Goal: Task Accomplishment & Management: Use online tool/utility

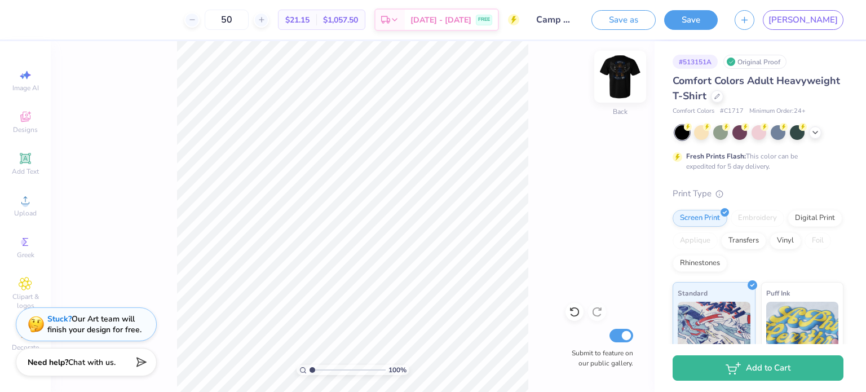
click at [613, 73] on img at bounding box center [620, 76] width 45 height 45
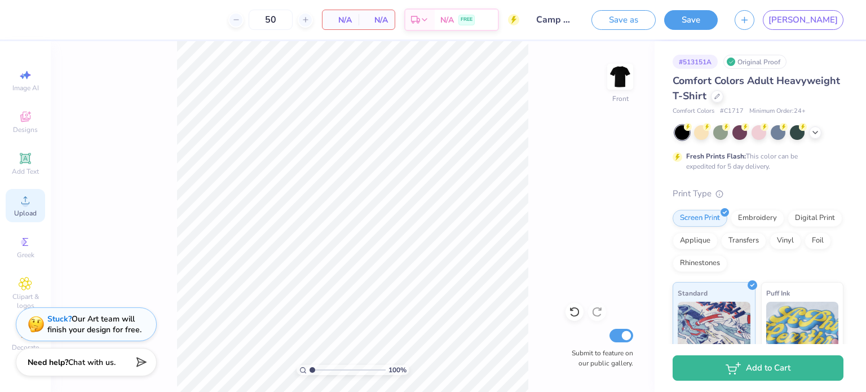
click at [29, 209] on span "Upload" at bounding box center [25, 213] width 23 height 9
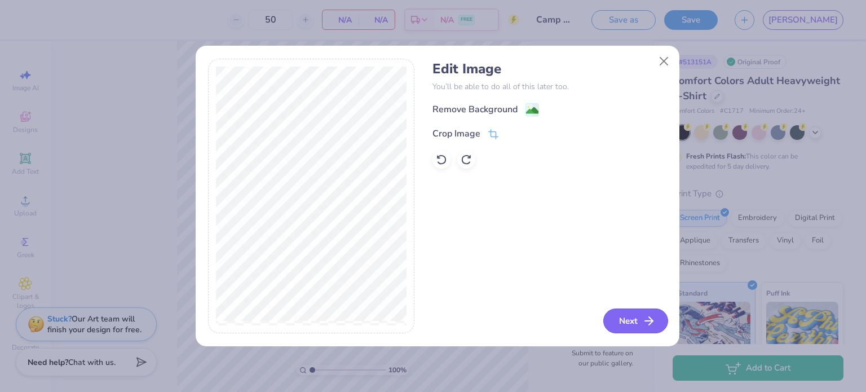
click at [629, 318] on button "Next" at bounding box center [635, 321] width 65 height 25
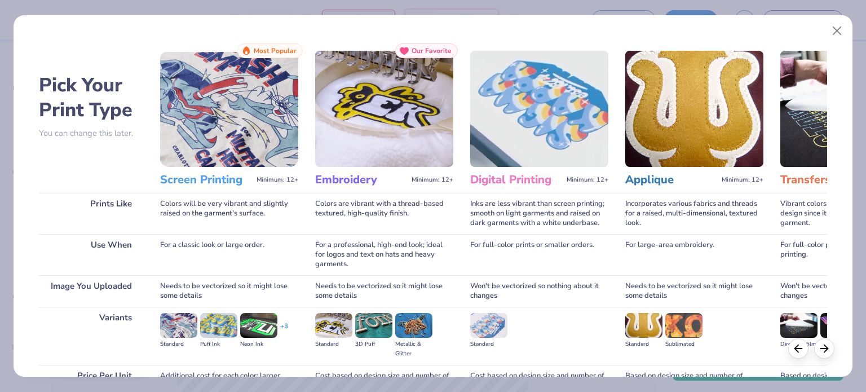
scroll to position [113, 0]
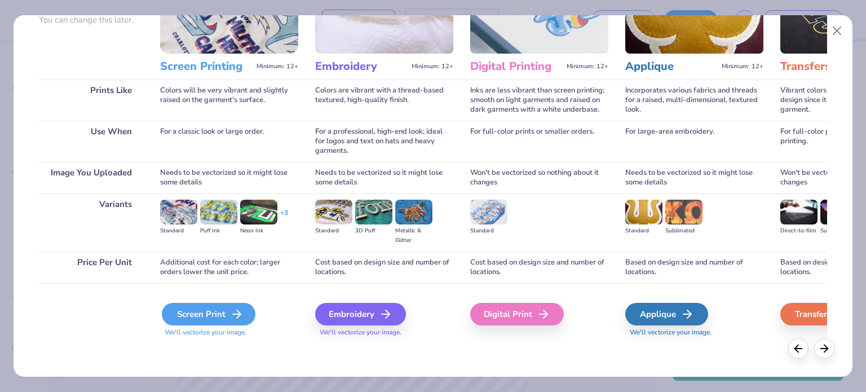
click at [197, 311] on div "Screen Print" at bounding box center [209, 314] width 94 height 23
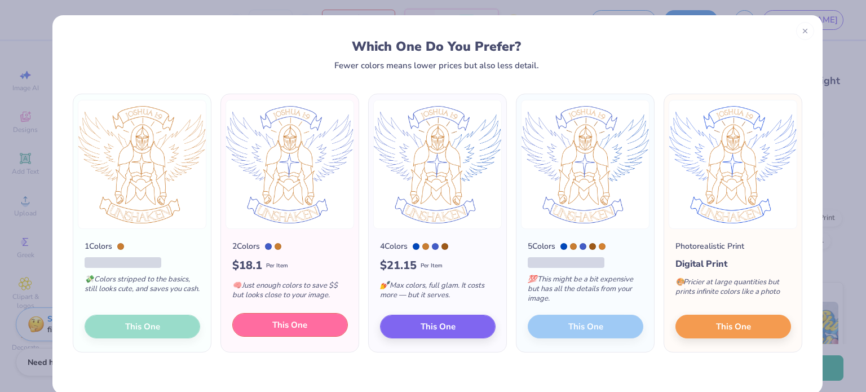
click at [294, 319] on button "This One" at bounding box center [290, 325] width 116 height 24
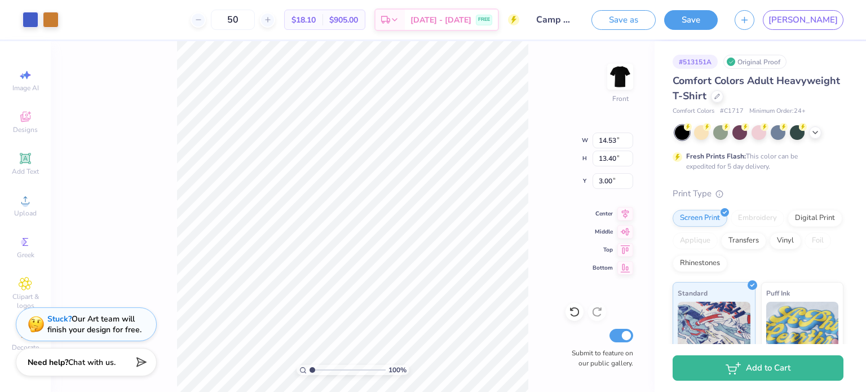
type input "3.00"
click at [622, 85] on img at bounding box center [620, 76] width 45 height 45
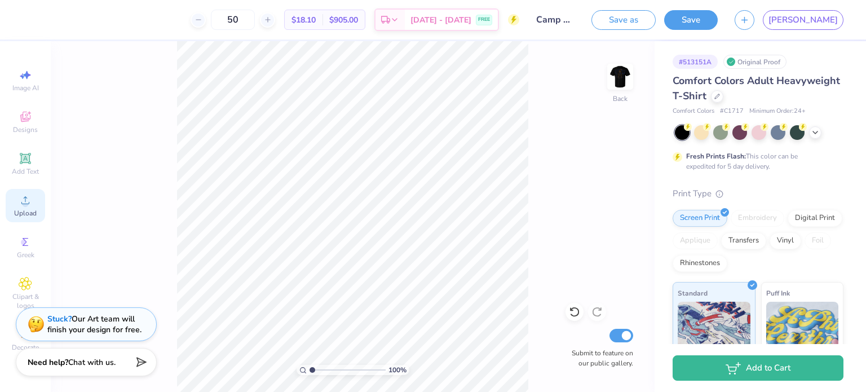
click at [30, 206] on icon at bounding box center [26, 200] width 14 height 14
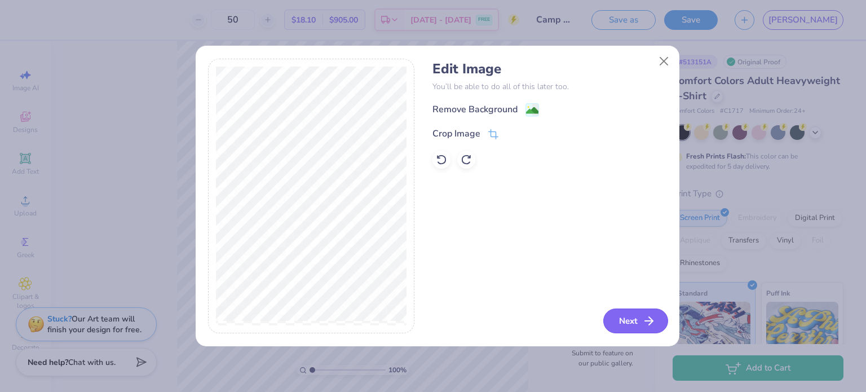
click at [624, 317] on button "Next" at bounding box center [635, 321] width 65 height 25
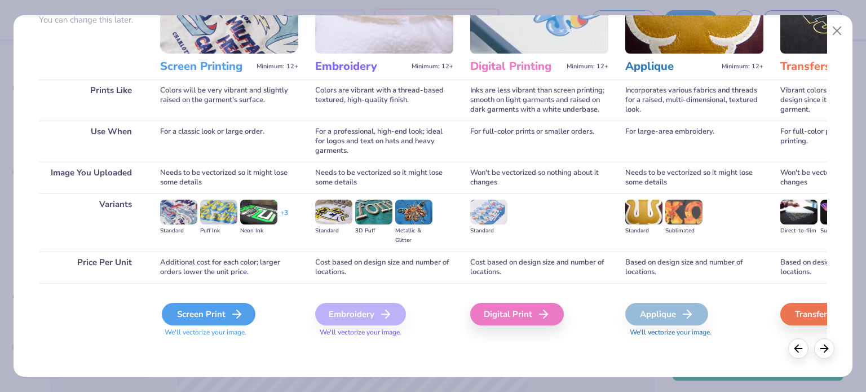
click at [171, 323] on div "Screen Print" at bounding box center [209, 314] width 94 height 23
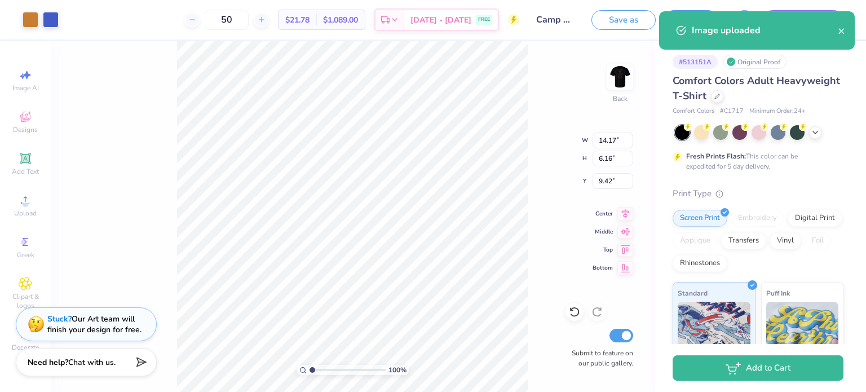
type input "7.20"
type input "3.13"
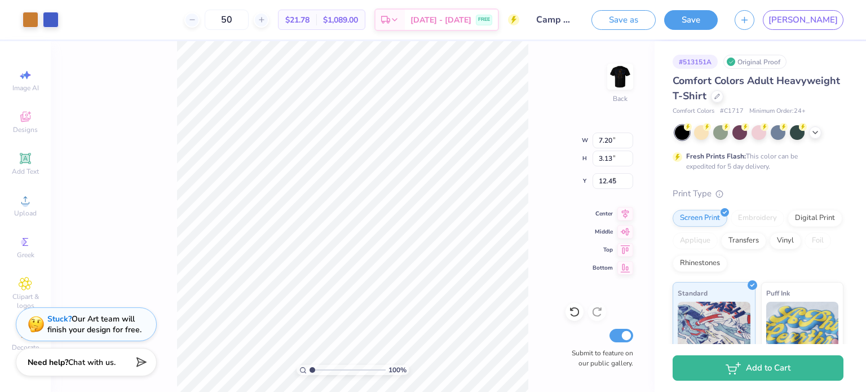
type input "3.00"
type input "5.15"
type input "2.24"
click at [623, 94] on div "Back" at bounding box center [620, 84] width 26 height 40
click at [539, 264] on div "100 % Front Submit to feature on our public gallery." at bounding box center [353, 216] width 604 height 351
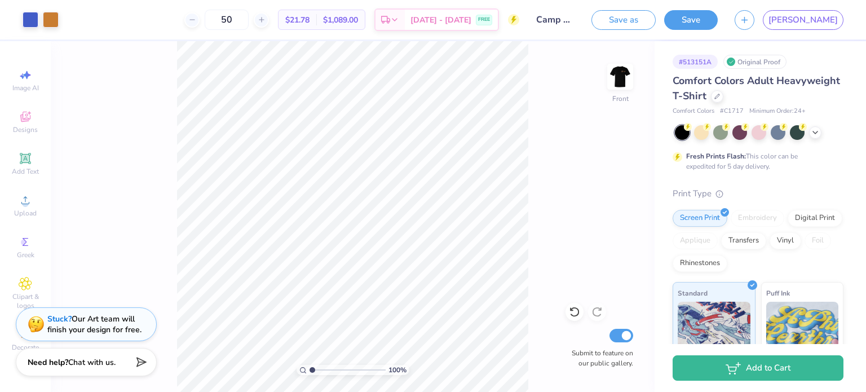
click at [553, 155] on div "100 % Front Submit to feature on our public gallery." at bounding box center [353, 216] width 604 height 351
click at [611, 73] on img at bounding box center [620, 76] width 45 height 45
click at [718, 21] on button "Save" at bounding box center [691, 18] width 54 height 20
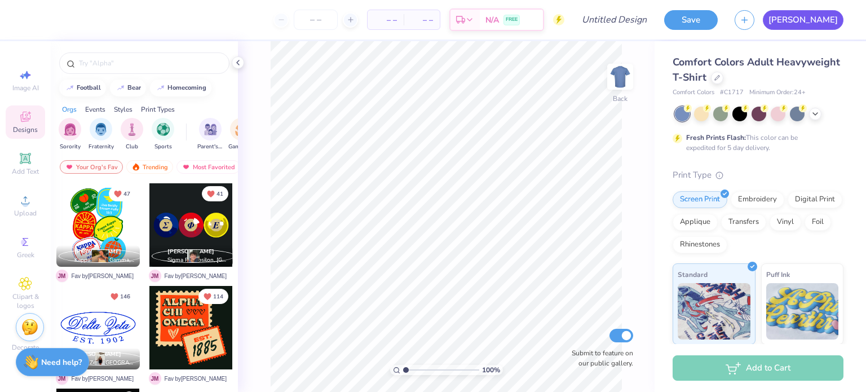
click at [833, 29] on link "[PERSON_NAME]" at bounding box center [803, 20] width 81 height 20
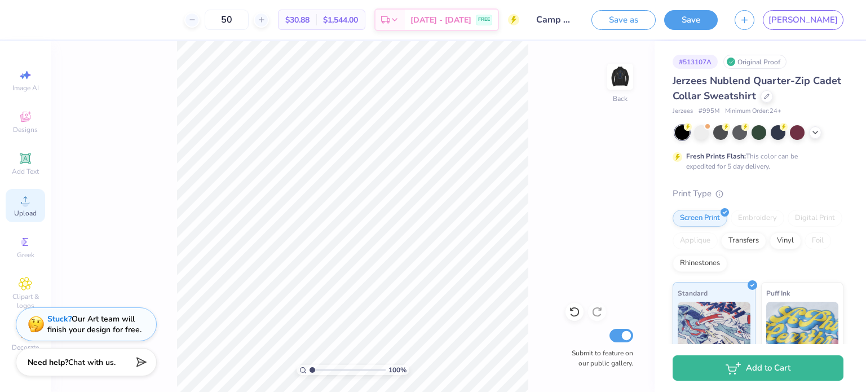
click at [21, 196] on icon at bounding box center [26, 200] width 14 height 14
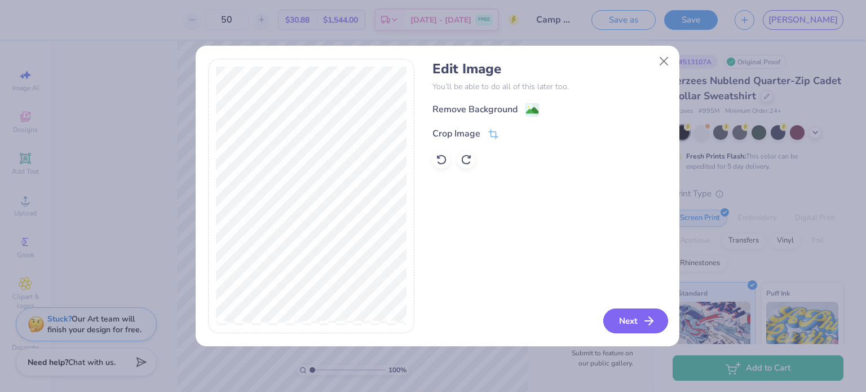
click at [645, 320] on icon "button" at bounding box center [649, 321] width 14 height 14
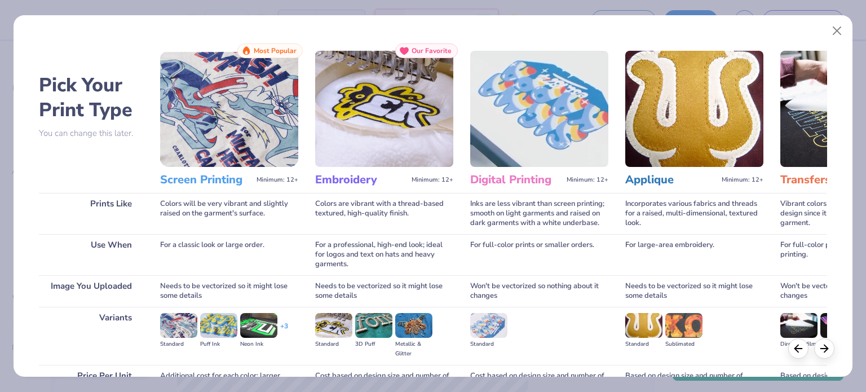
scroll to position [113, 0]
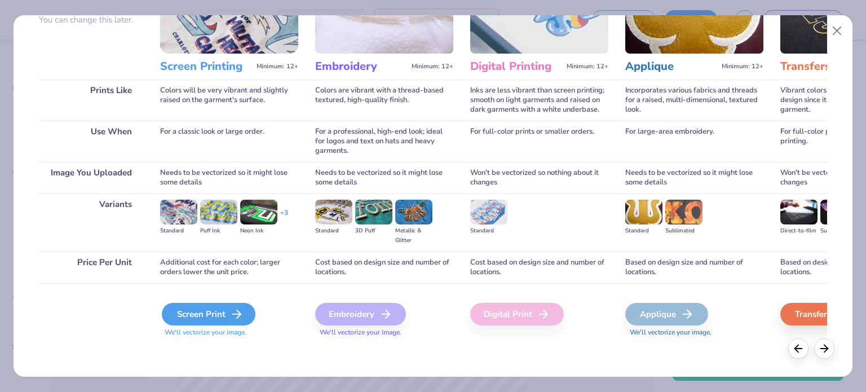
click at [208, 315] on div "Screen Print" at bounding box center [209, 314] width 94 height 23
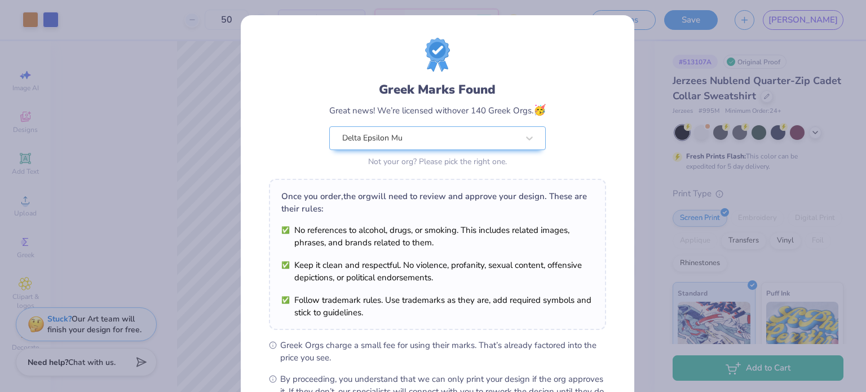
click at [415, 133] on body "Art colors 50 $34.56 Per Item $1,728.00 Total Est. Delivery [DATE] - [DATE] FRE…" at bounding box center [433, 196] width 866 height 392
type input "2.47"
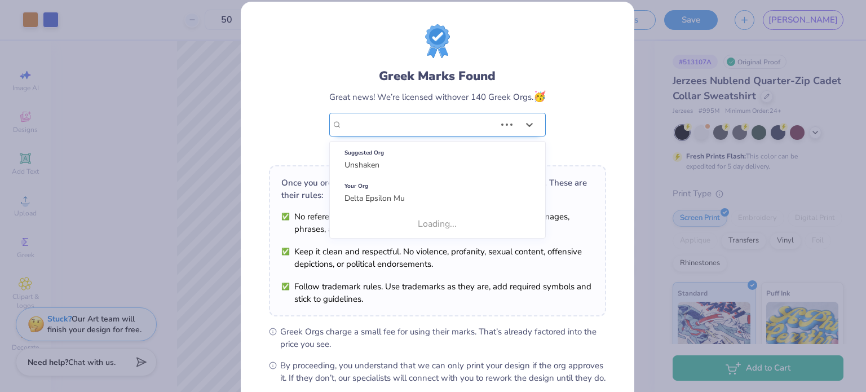
click at [435, 117] on div "Greek Marks Found Great news! We’re licensed with over 140 Greek Orgs. 🥳 Use Up…" at bounding box center [437, 111] width 217 height 89
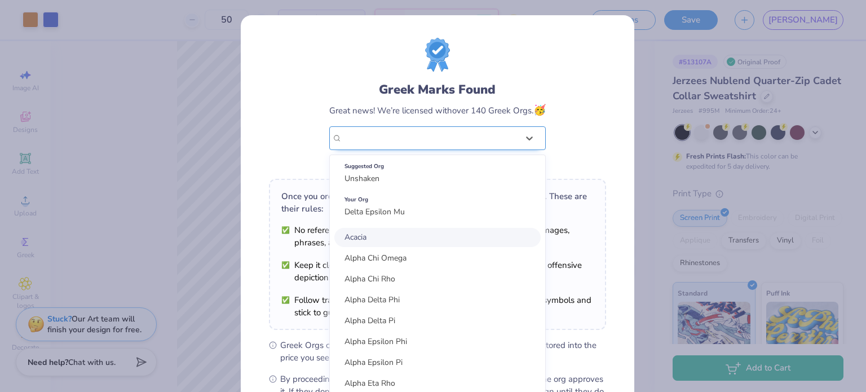
click at [435, 135] on div "Delta Epsilon Mu" at bounding box center [430, 138] width 176 height 12
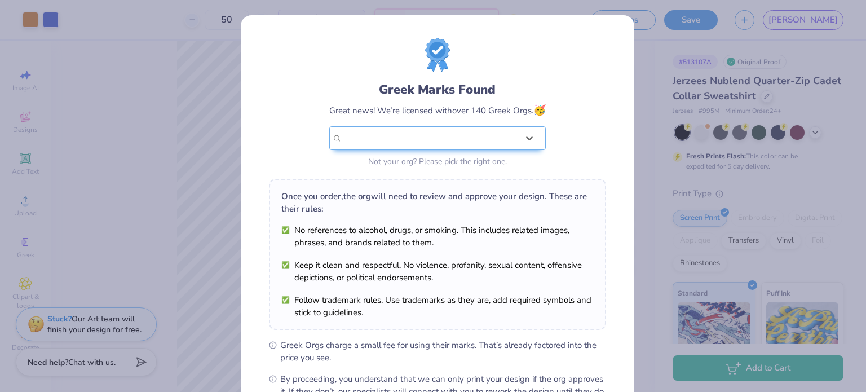
scroll to position [135, 0]
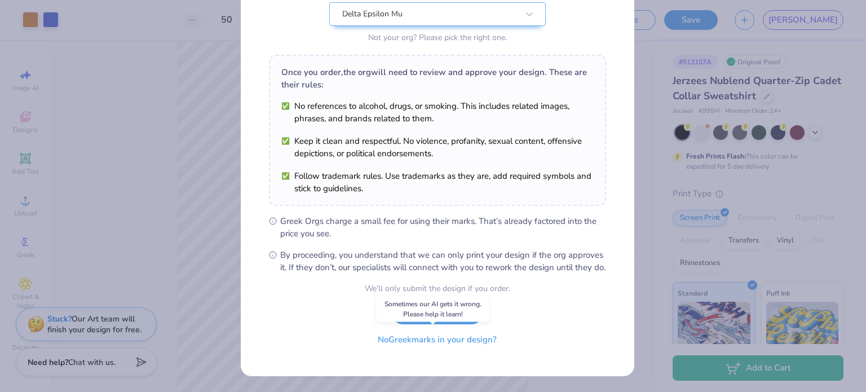
click at [411, 340] on button "No Greek marks in your design?" at bounding box center [437, 339] width 138 height 23
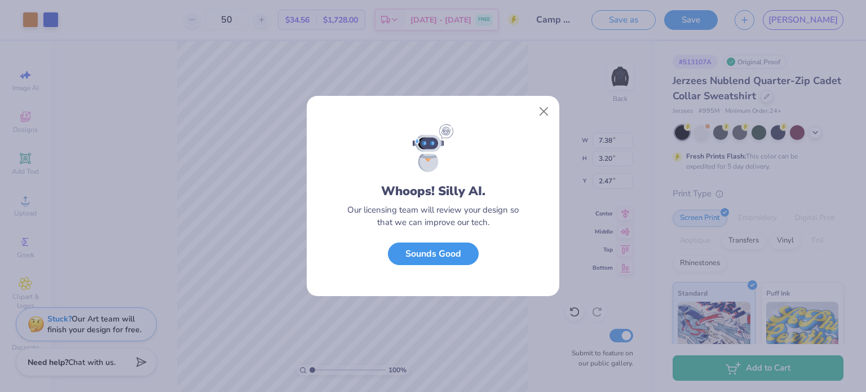
click at [417, 259] on button "Sounds Good" at bounding box center [433, 254] width 91 height 23
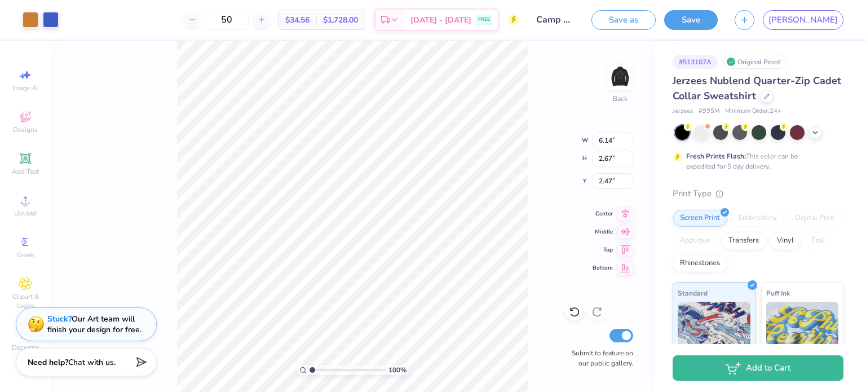
type input "6.14"
type input "2.67"
type input "3.00"
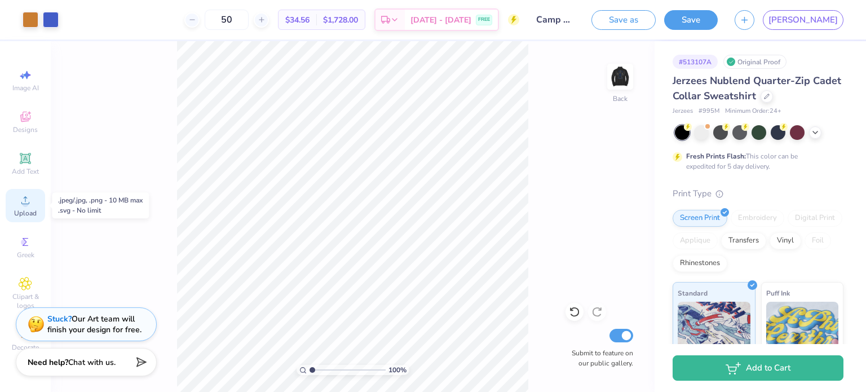
click at [23, 212] on span "Upload" at bounding box center [25, 213] width 23 height 9
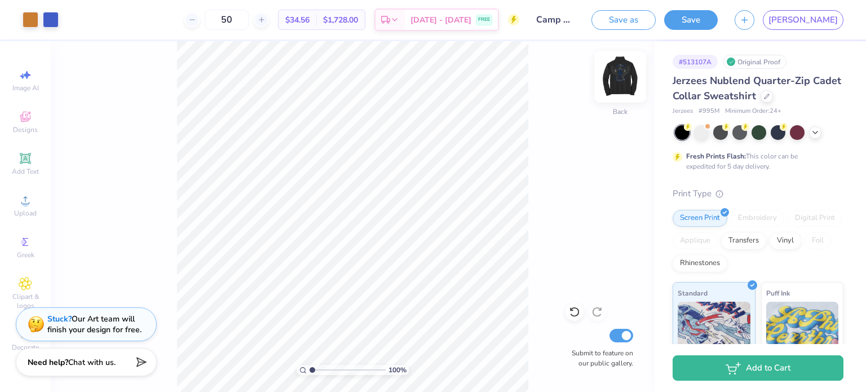
click at [614, 74] on img at bounding box center [620, 76] width 45 height 45
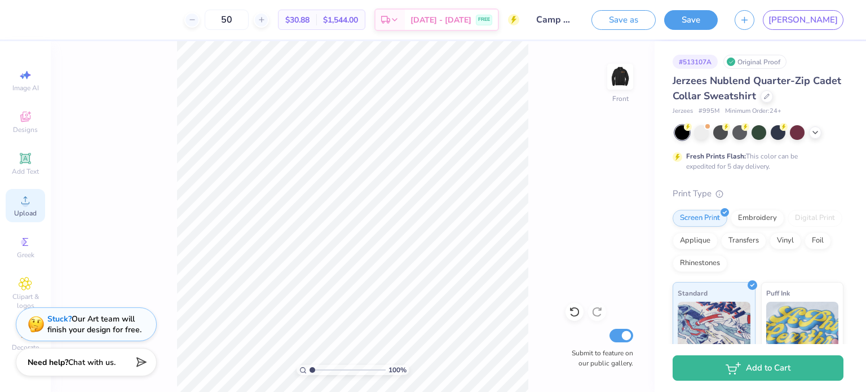
click at [21, 210] on span "Upload" at bounding box center [25, 213] width 23 height 9
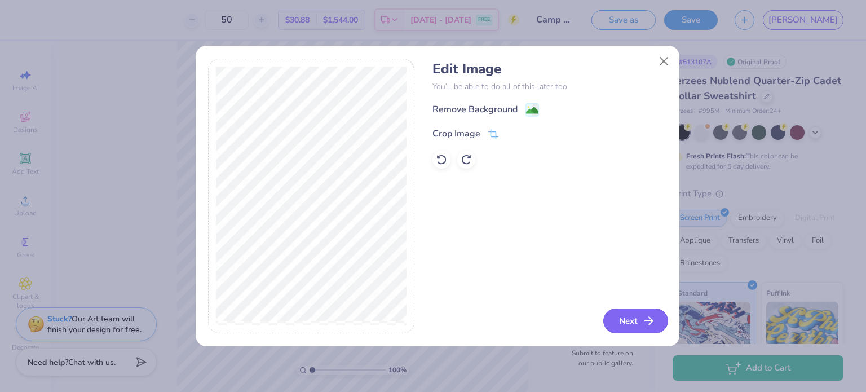
click at [616, 323] on button "Next" at bounding box center [635, 321] width 65 height 25
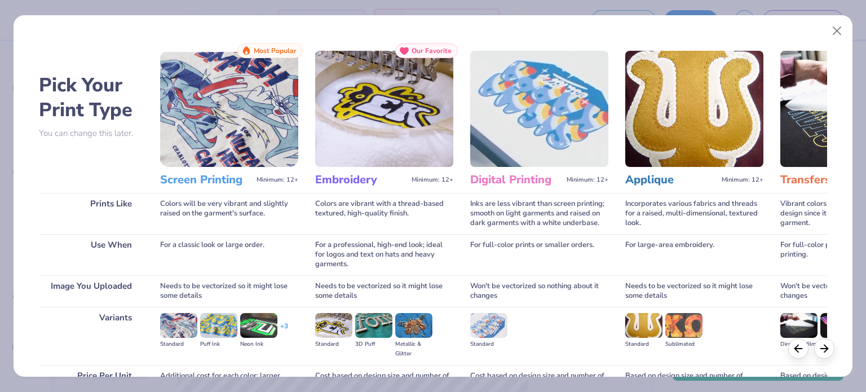
scroll to position [113, 0]
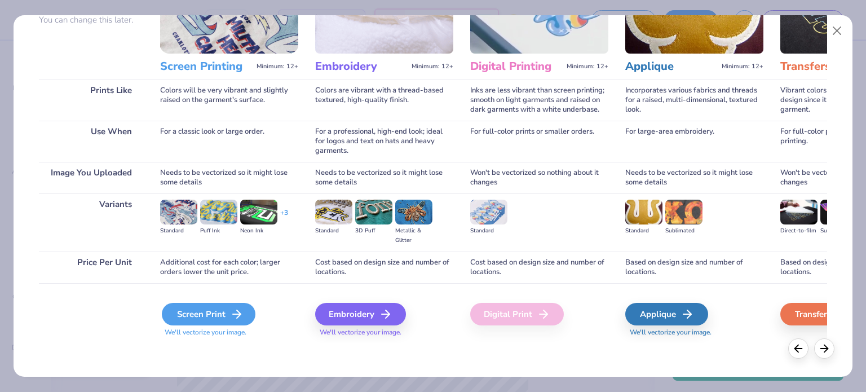
click at [206, 306] on div "Screen Print" at bounding box center [209, 314] width 94 height 23
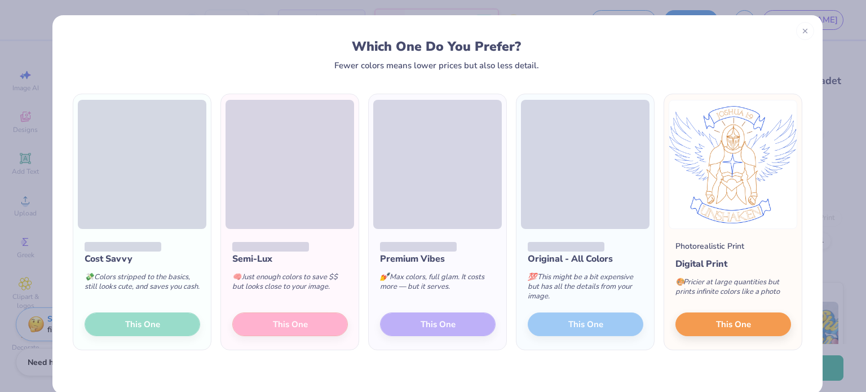
scroll to position [17, 0]
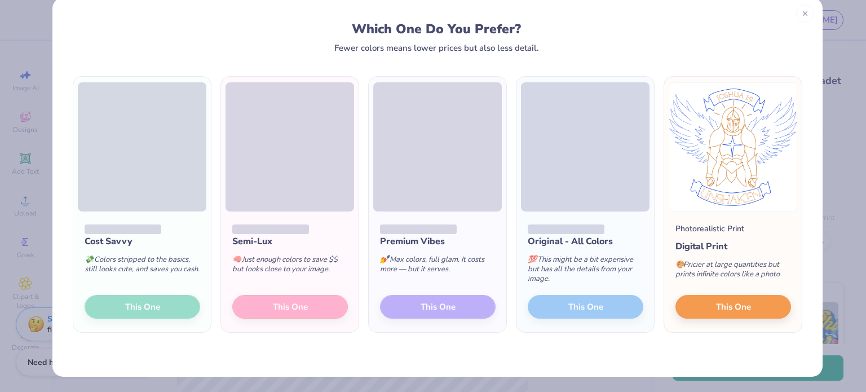
click at [160, 307] on div "Cost Savvy 💸 Colors stripped to the basics, still looks cute, and saves you cas…" at bounding box center [142, 272] width 138 height 121
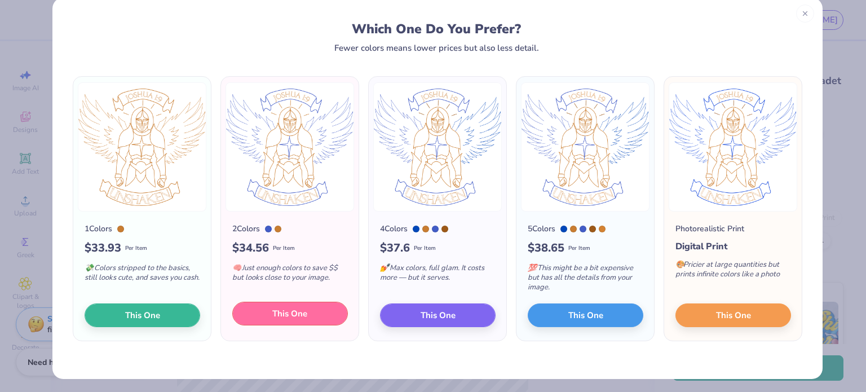
click at [307, 313] on button "This One" at bounding box center [290, 314] width 116 height 24
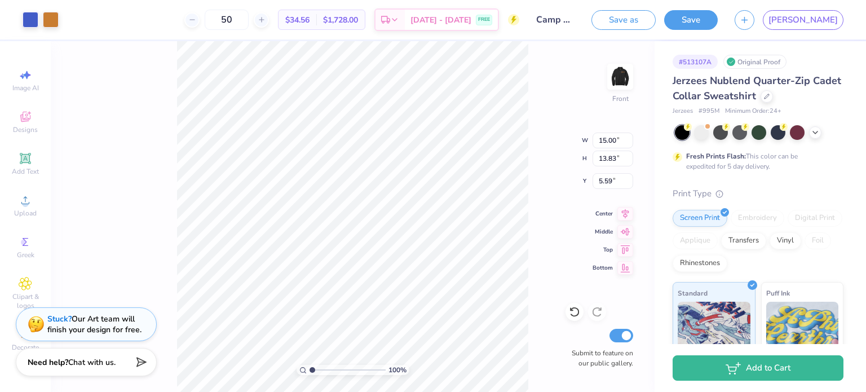
type input "3.00"
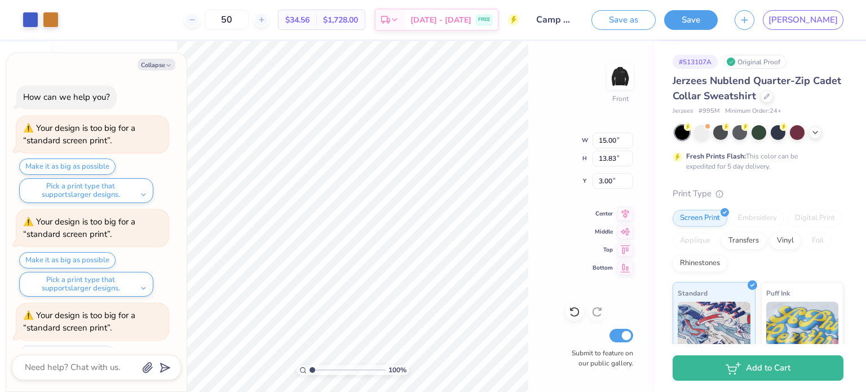
scroll to position [48, 0]
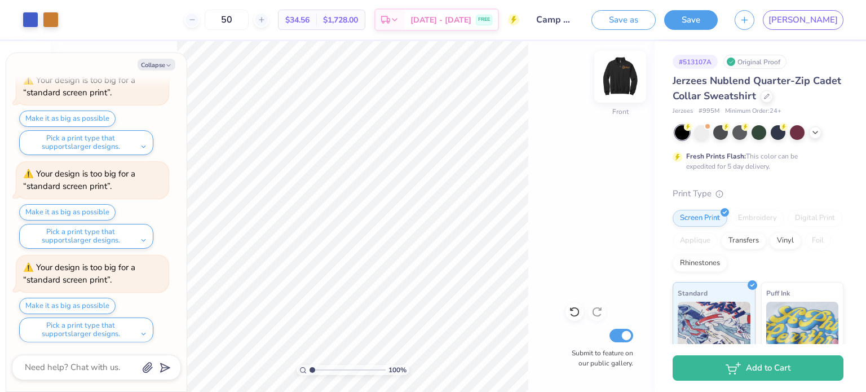
click at [624, 70] on img at bounding box center [620, 76] width 45 height 45
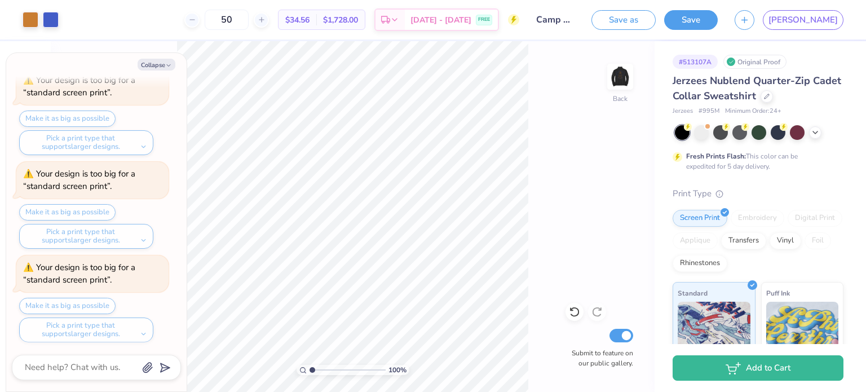
click at [587, 220] on div "100 % Back Submit to feature on our public gallery." at bounding box center [353, 216] width 604 height 351
click at [718, 17] on button "Save" at bounding box center [691, 18] width 54 height 20
type textarea "x"
